Goal: Information Seeking & Learning: Learn about a topic

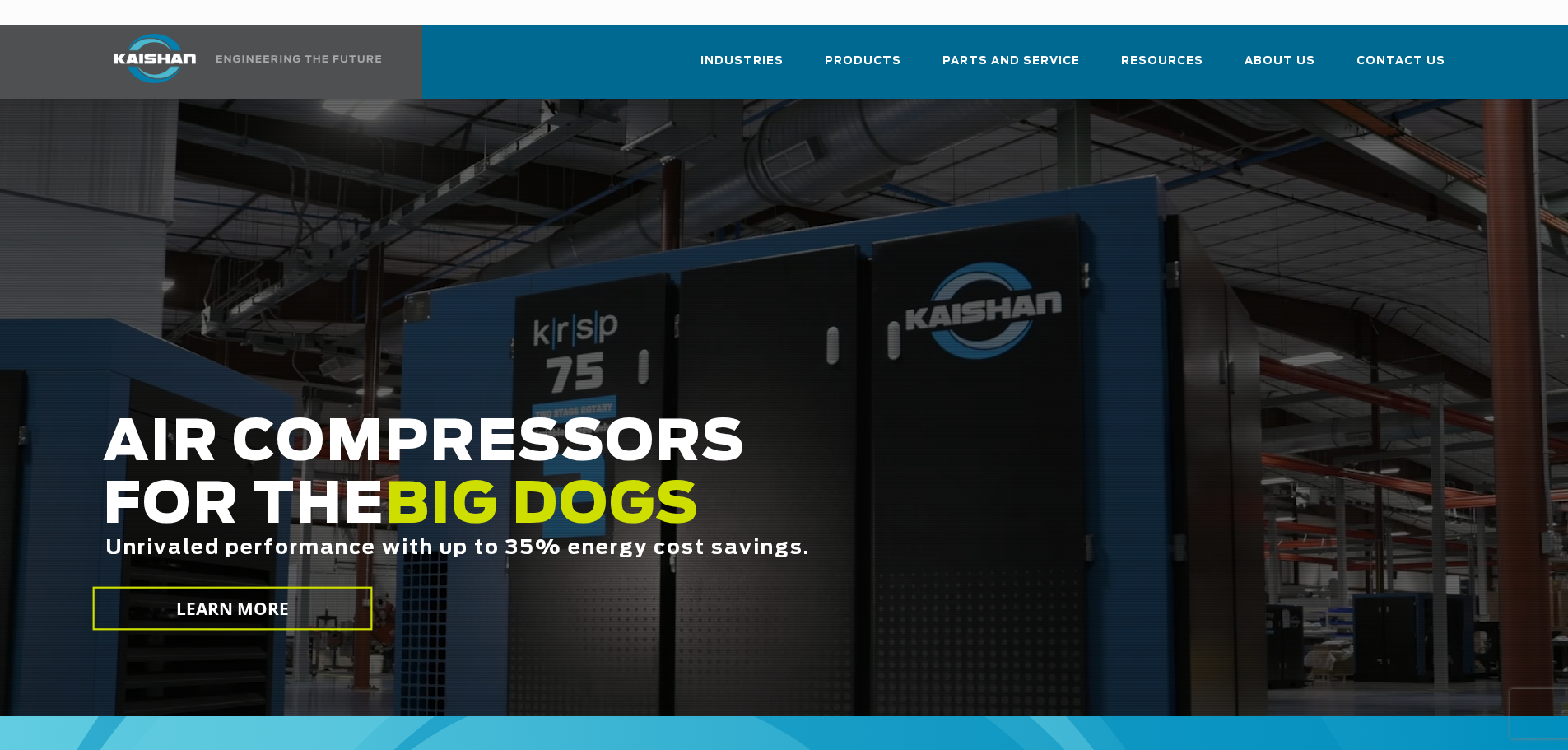
click at [868, 314] on div at bounding box center [784, 407] width 1568 height 618
click at [141, 41] on img at bounding box center [155, 58] width 123 height 49
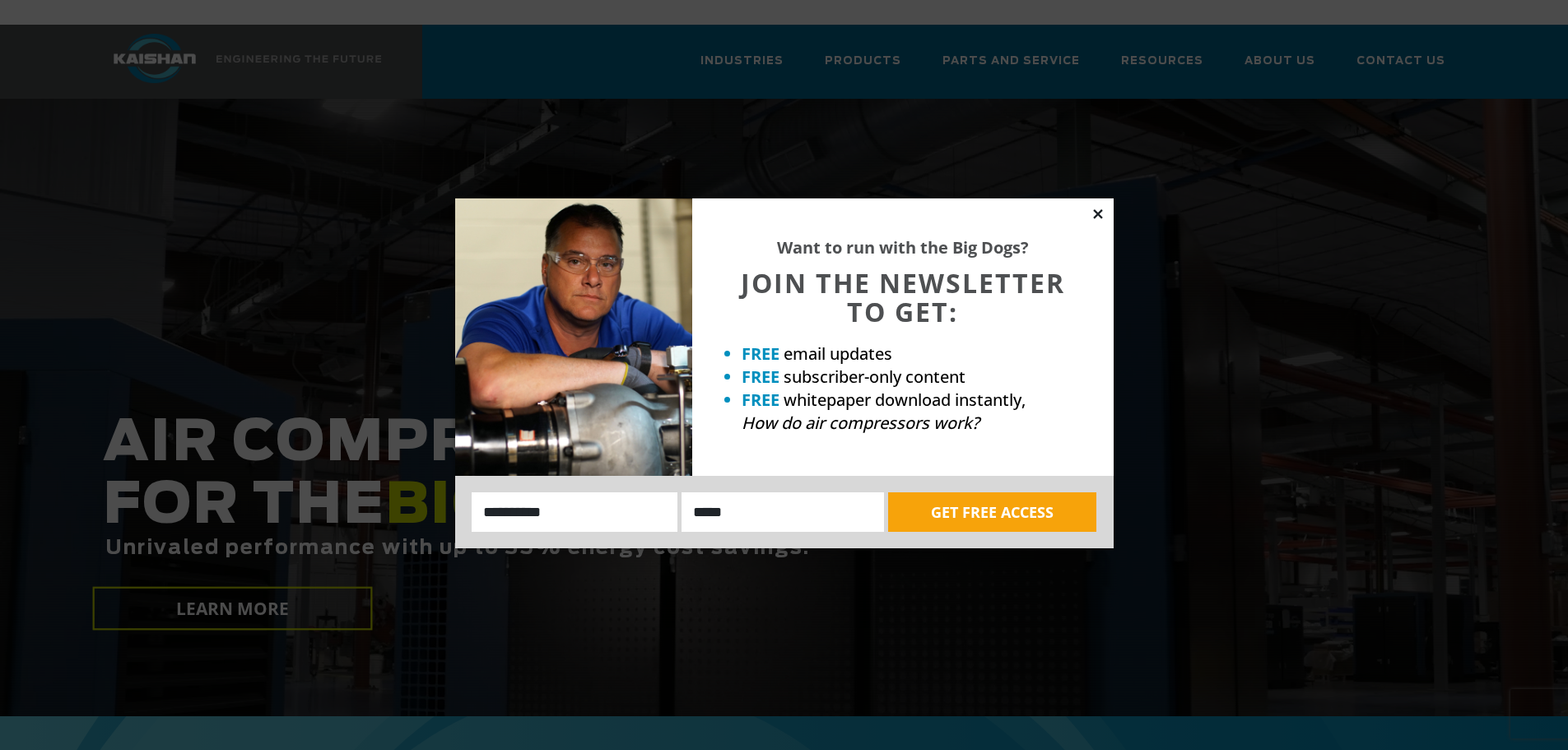
click at [1097, 215] on icon at bounding box center [1097, 213] width 9 height 9
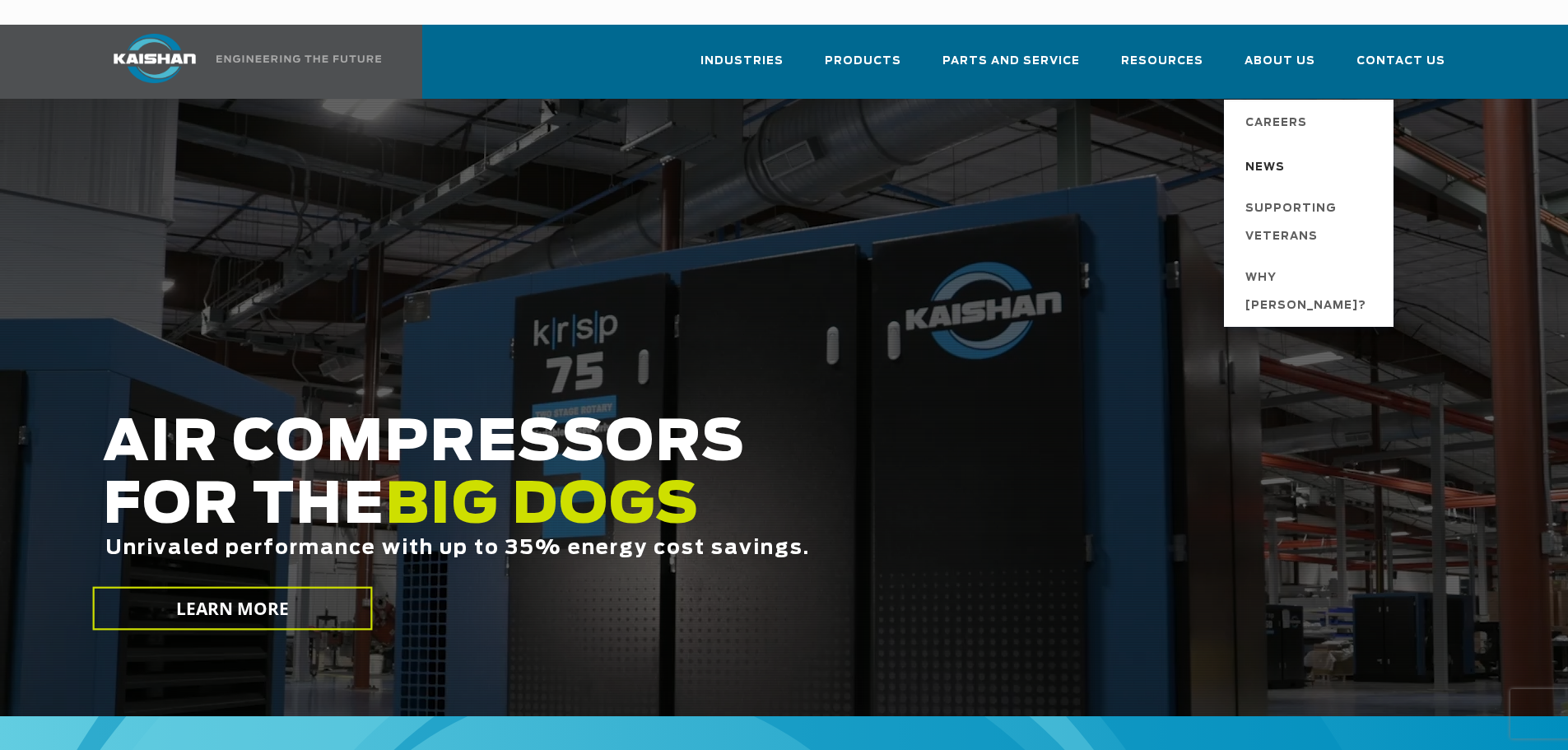
click at [1273, 154] on span "News" at bounding box center [1265, 168] width 40 height 28
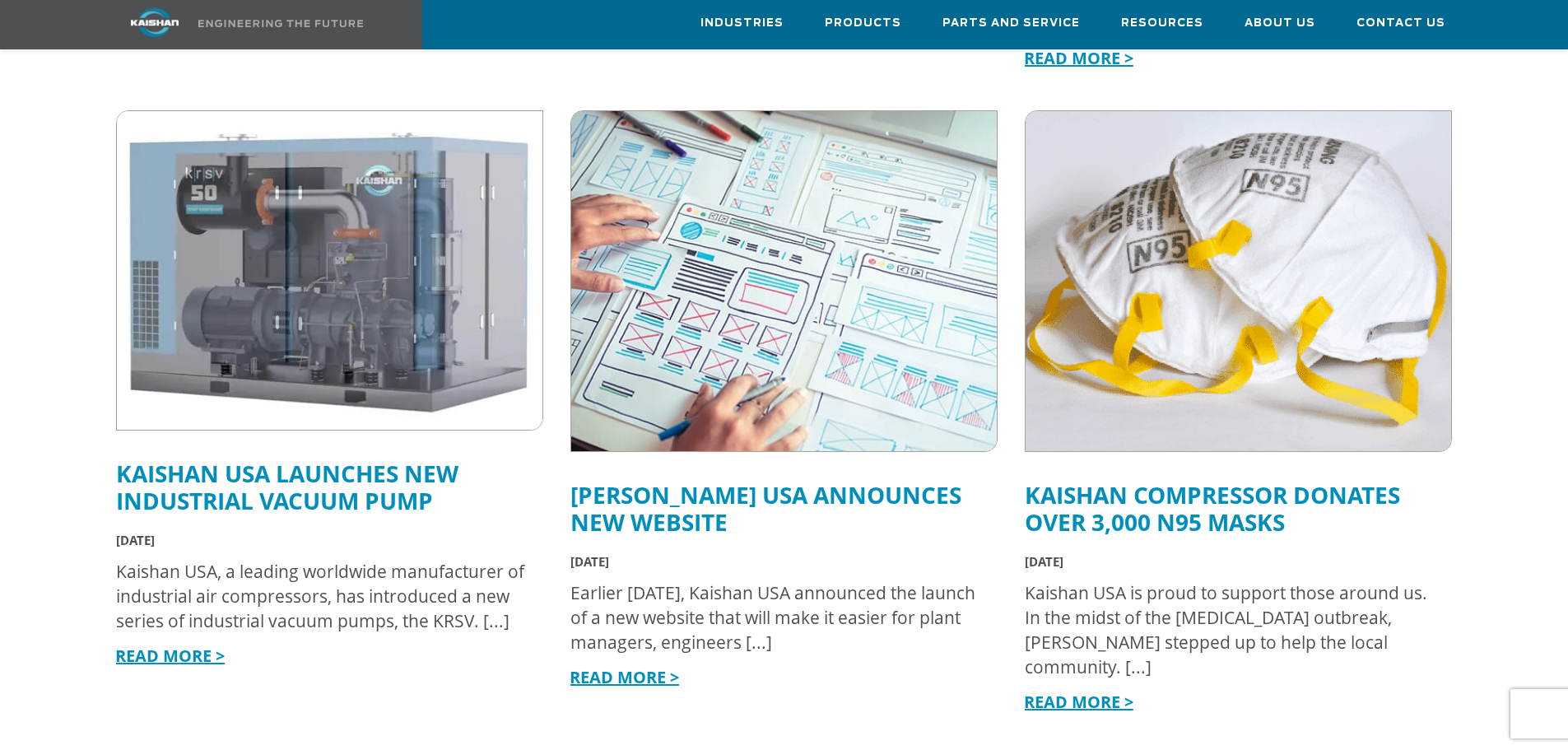
scroll to position [509, 0]
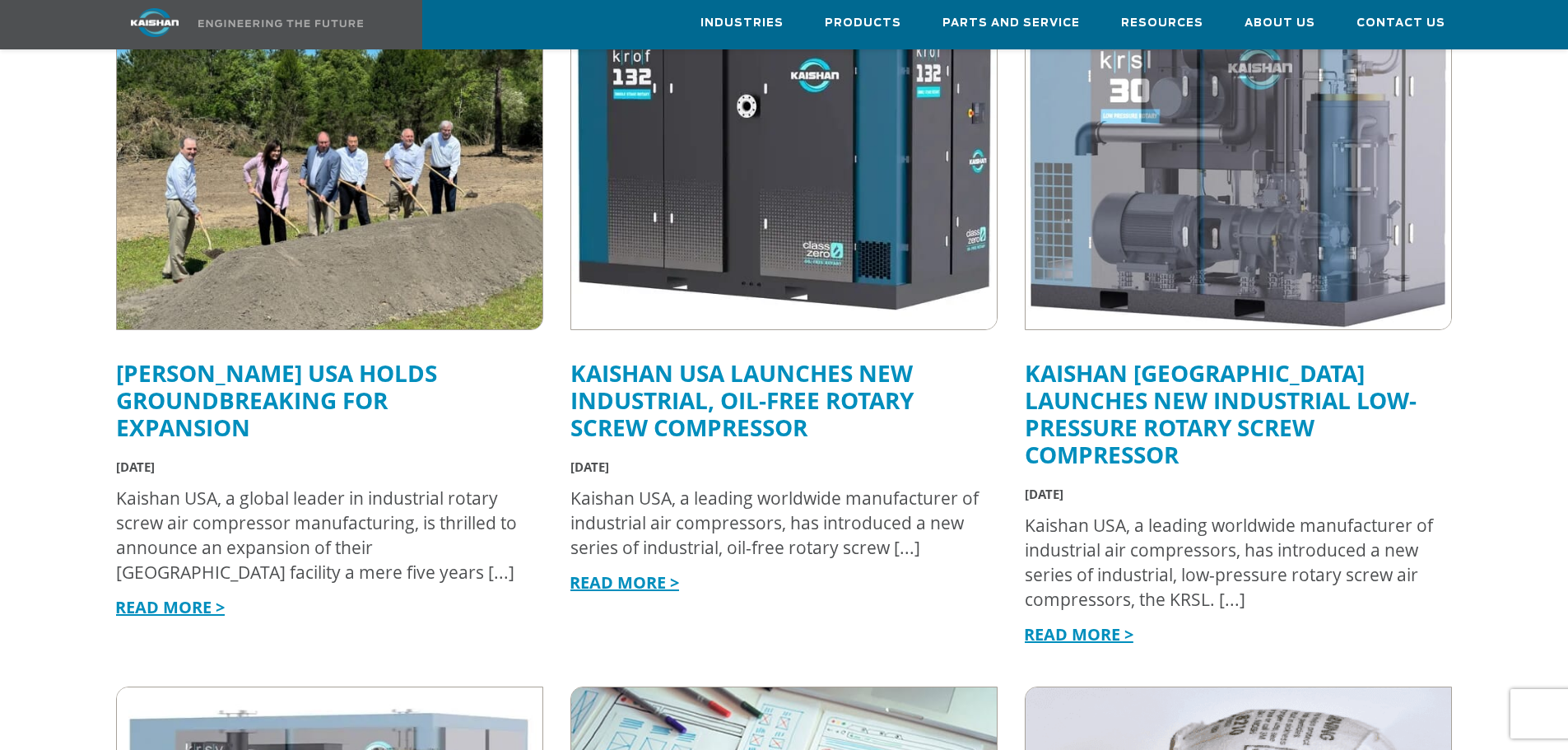
drag, startPoint x: 187, startPoint y: 550, endPoint x: 216, endPoint y: 345, distance: 207.0
click at [216, 357] on link "[PERSON_NAME] USA Holds Groundbreaking for Expansion" at bounding box center [277, 400] width 321 height 85
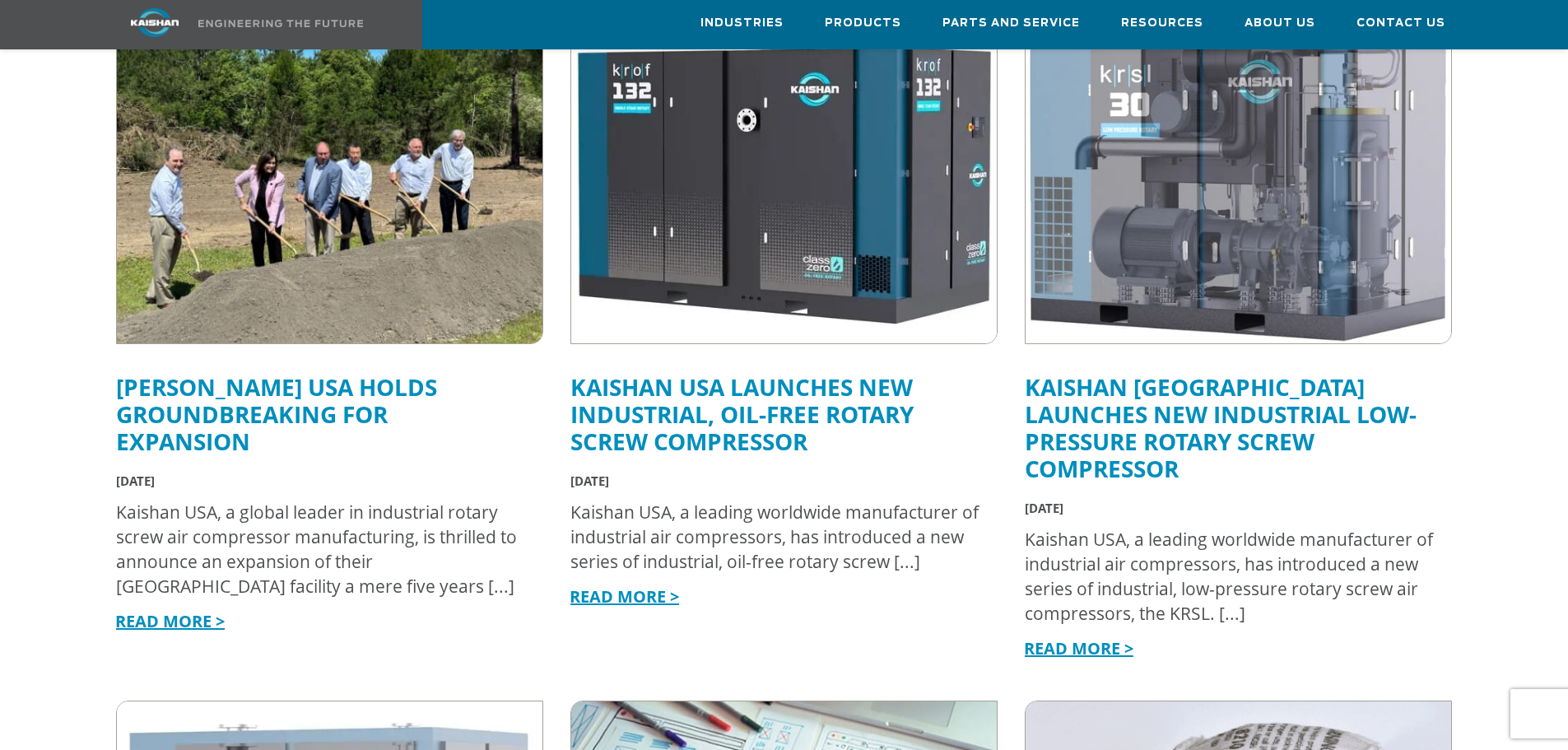
scroll to position [215, 0]
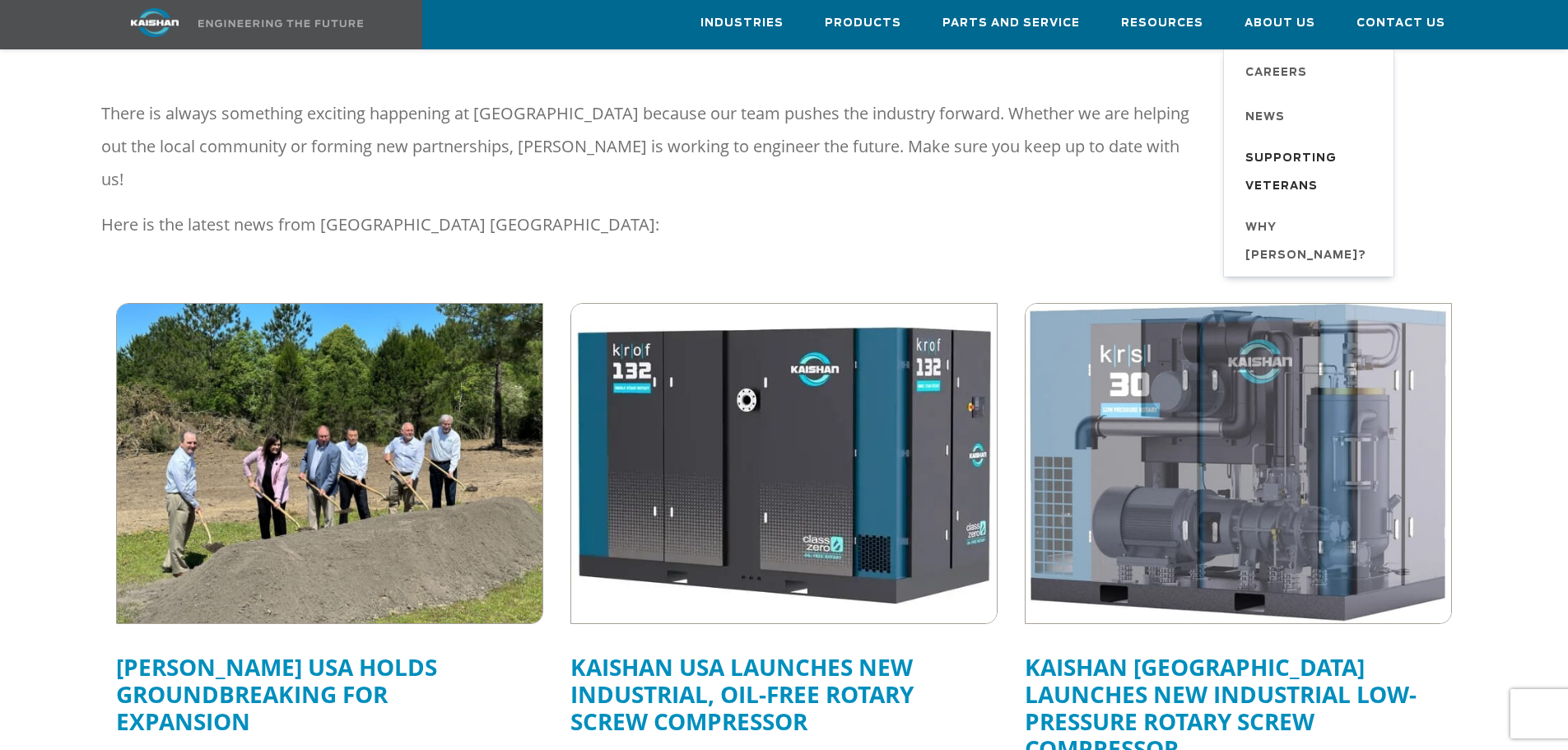
click at [1301, 154] on span "Supporting Veterans" at bounding box center [1310, 173] width 131 height 56
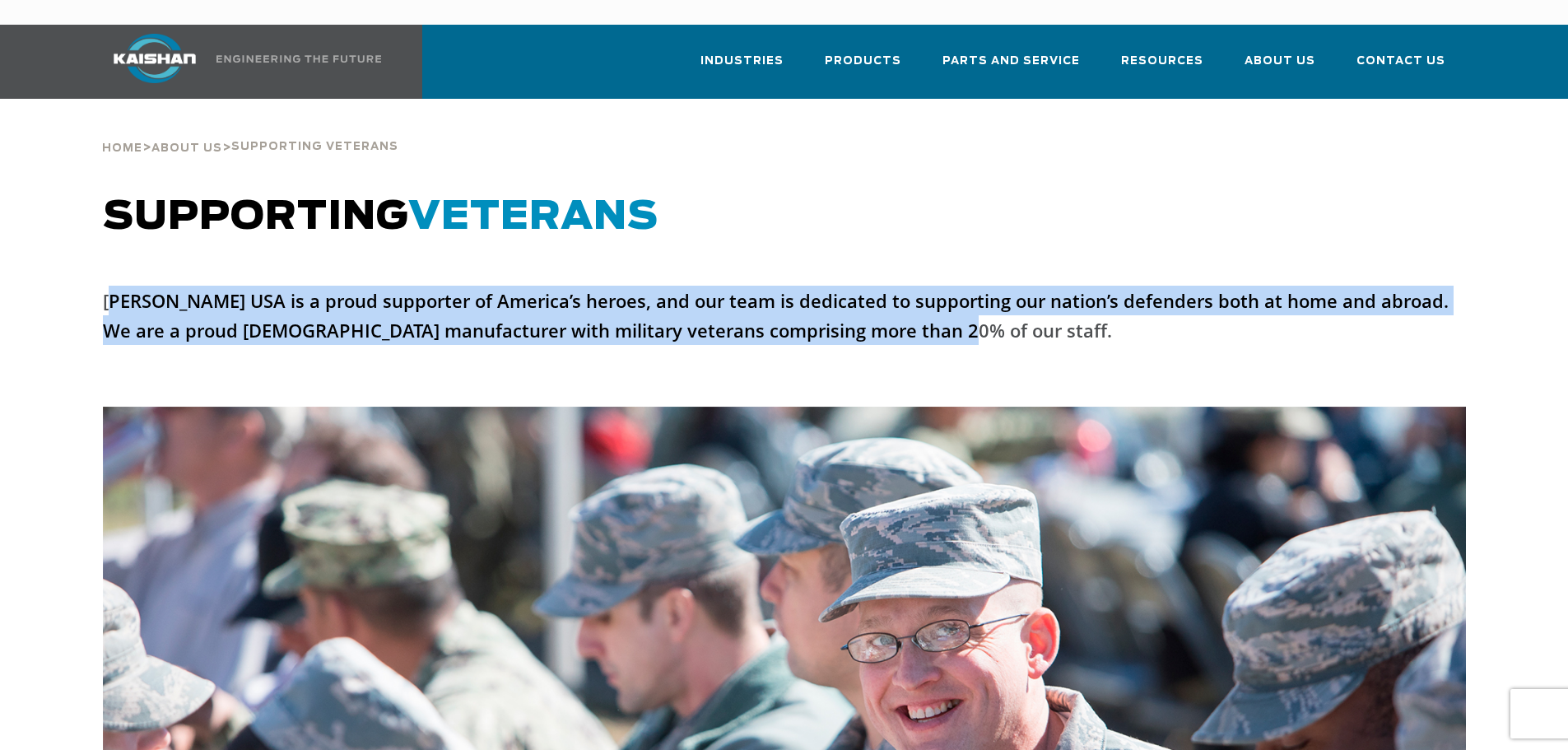
drag, startPoint x: 110, startPoint y: 277, endPoint x: 923, endPoint y: 318, distance: 814.0
click at [923, 318] on p "Kaishan USA is a proud supporter of America’s heroes, and our team is dedicated…" at bounding box center [784, 315] width 1363 height 59
copy p "aishan USA is a proud supporter of America’s heroes, and our team is dedicated …"
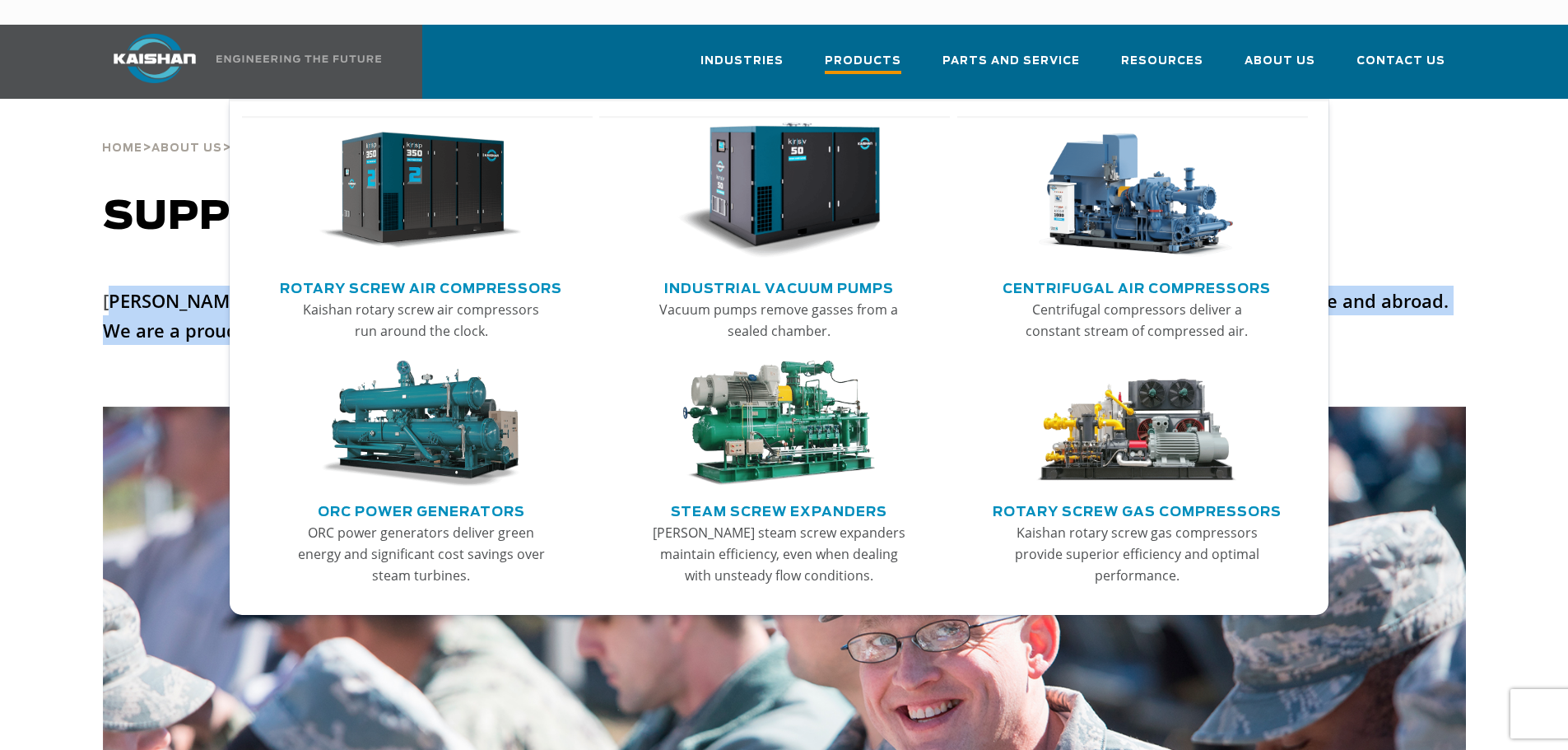
click at [877, 52] on span "Products" at bounding box center [862, 63] width 76 height 22
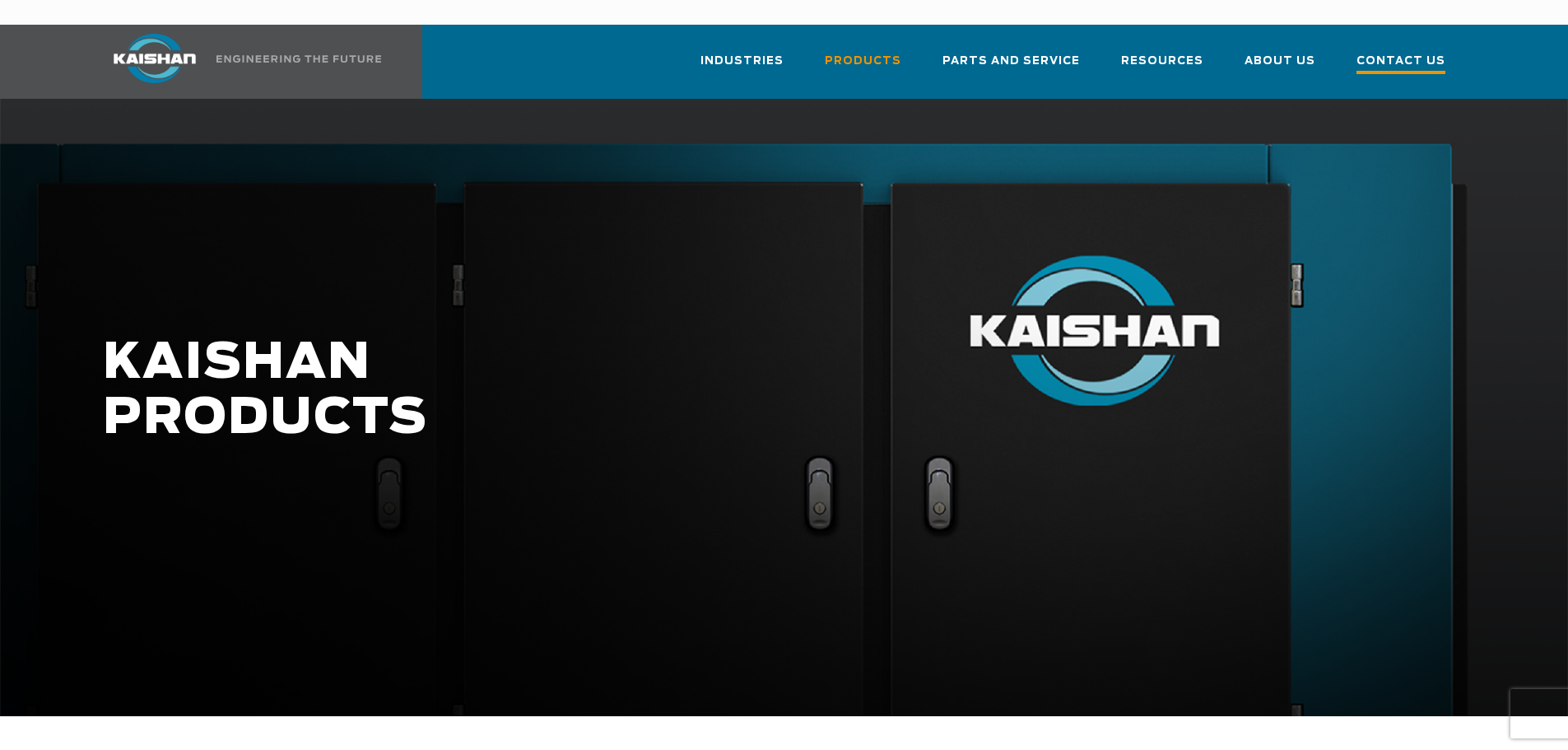
click at [1418, 52] on span "Contact Us" at bounding box center [1400, 63] width 89 height 22
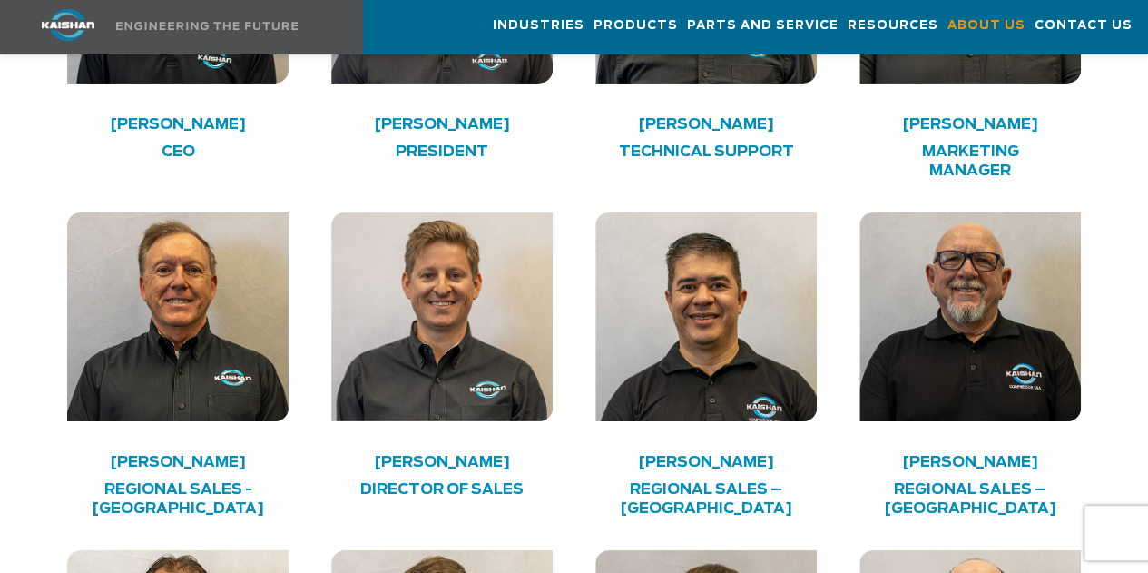
scroll to position [2939, 0]
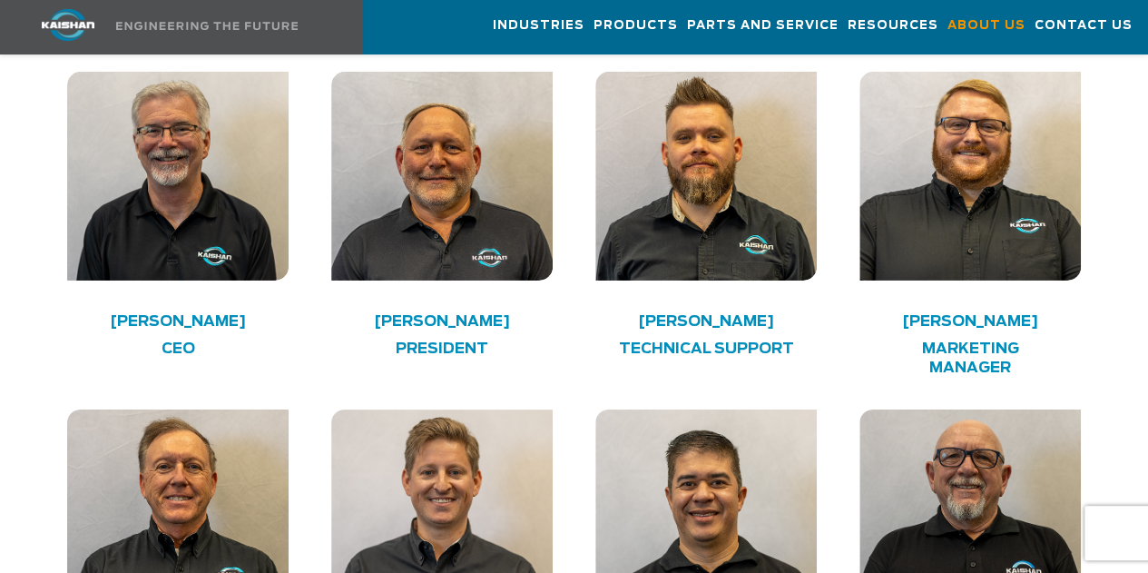
click at [221, 166] on img at bounding box center [177, 176] width 221 height 209
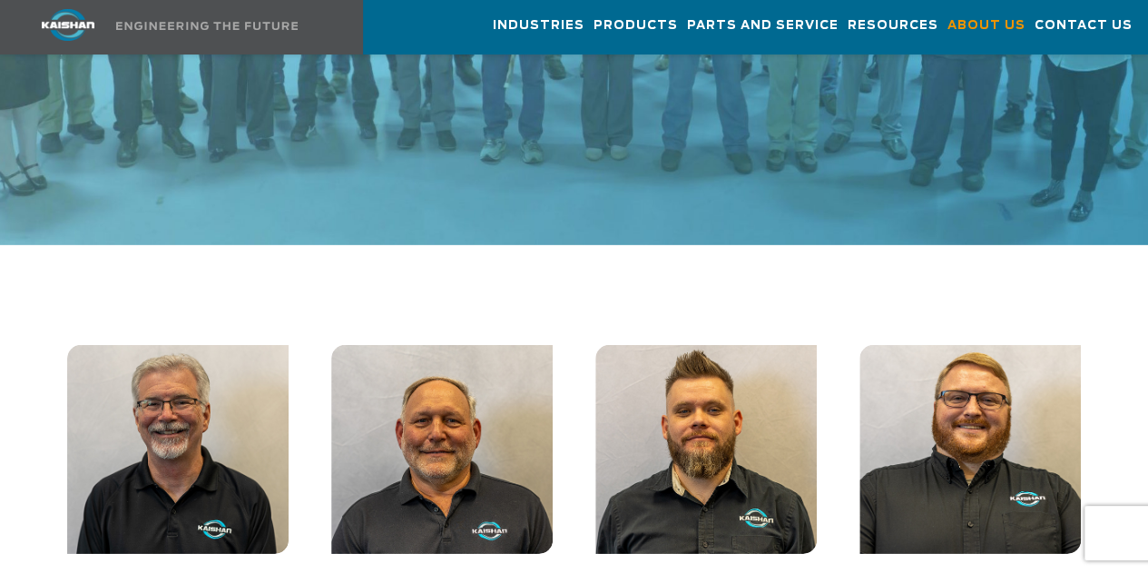
scroll to position [2712, 0]
